Goal: Task Accomplishment & Management: Manage account settings

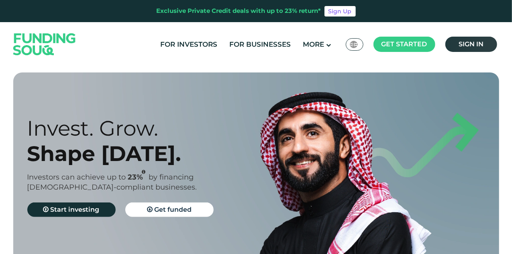
click at [469, 43] on span "Sign in" at bounding box center [471, 44] width 25 height 8
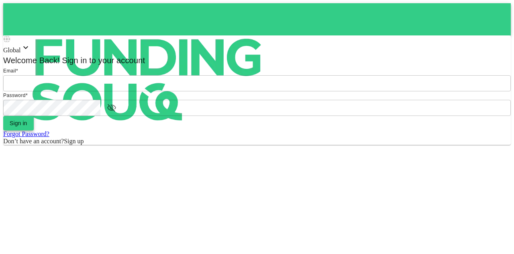
type input "[EMAIL_ADDRESS][PERSON_NAME][DOMAIN_NAME]"
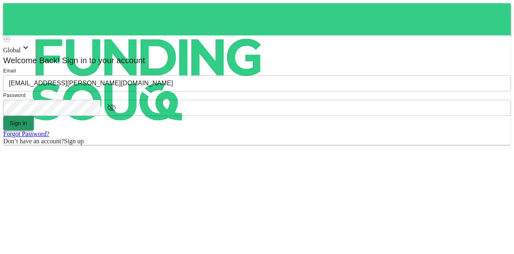
click at [34, 130] on button "Sign in" at bounding box center [18, 123] width 31 height 14
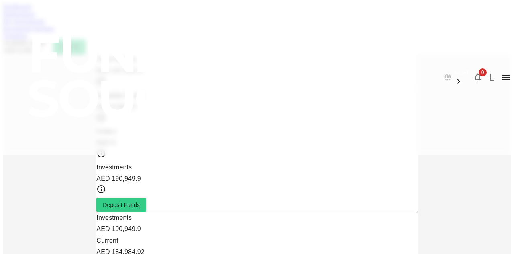
scroll to position [79, 0]
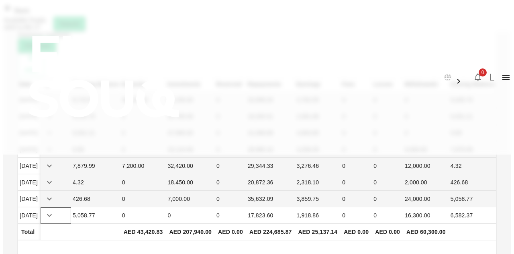
click at [54, 210] on icon "Expand" at bounding box center [50, 215] width 10 height 10
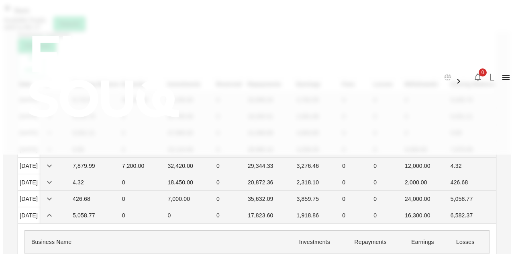
scroll to position [398, 0]
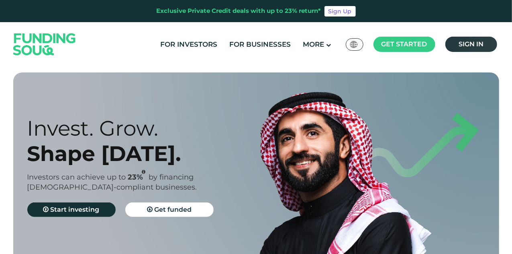
click at [458, 47] on link "Sign in" at bounding box center [472, 44] width 52 height 15
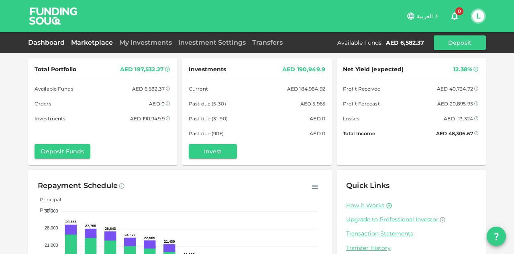
click at [93, 44] on link "Marketplace" at bounding box center [92, 43] width 48 height 8
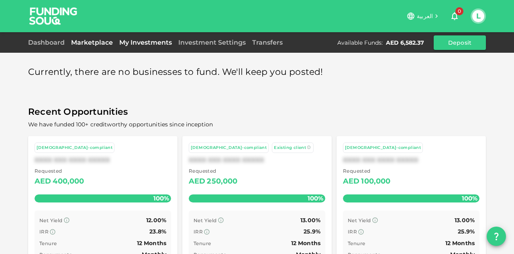
click at [155, 45] on link "My Investments" at bounding box center [145, 43] width 59 height 8
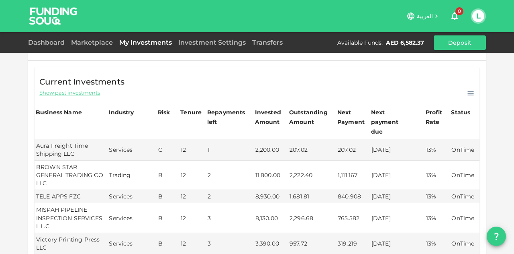
scroll to position [241, 0]
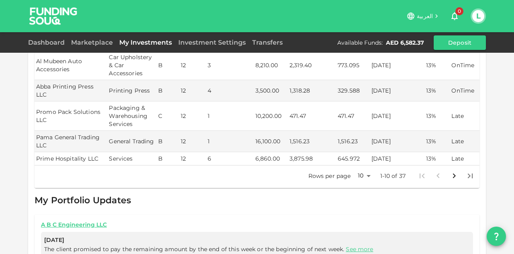
click at [372, 165] on div "Rows per page 10 10 1-10 of 37" at bounding box center [389, 175] width 180 height 21
click at [362, 160] on body "العربية 0 L Dashboard Marketplace My Investments Investment Settings Transfers …" at bounding box center [257, 127] width 514 height 254
click at [355, 203] on li "50" at bounding box center [361, 198] width 24 height 14
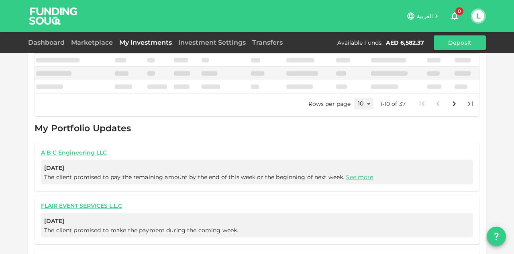
type input "50"
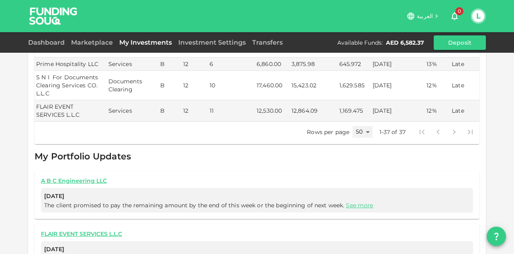
scroll to position [884, 0]
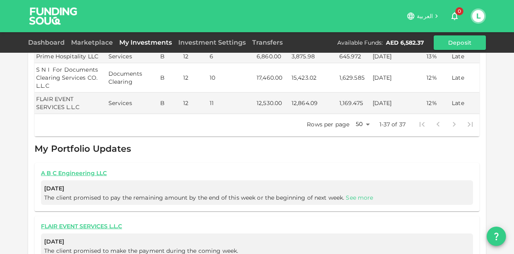
click at [352, 194] on link "See more" at bounding box center [359, 197] width 27 height 7
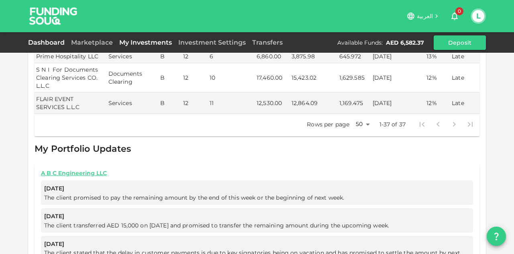
click at [41, 42] on link "Dashboard" at bounding box center [48, 43] width 40 height 8
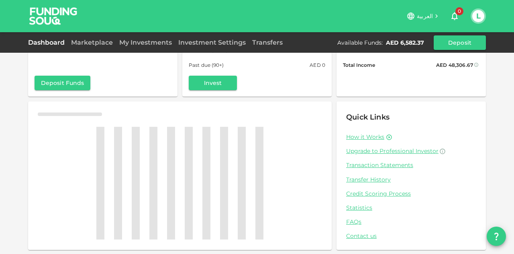
scroll to position [79, 0]
